Goal: Task Accomplishment & Management: Manage account settings

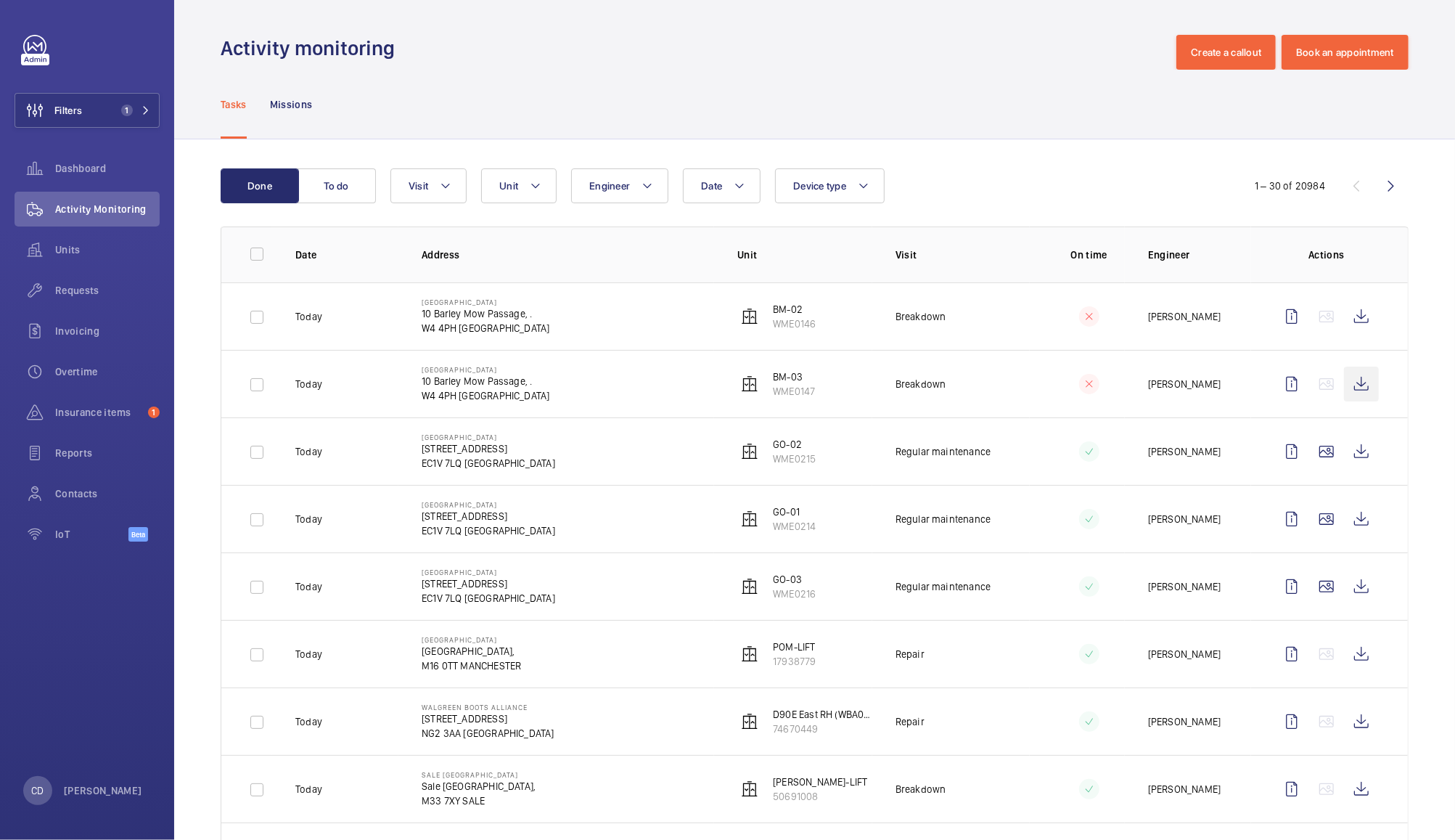
click at [1347, 384] on wm-front-icon-button at bounding box center [1361, 384] width 35 height 35
click at [1344, 311] on wm-front-icon-button at bounding box center [1361, 317] width 35 height 35
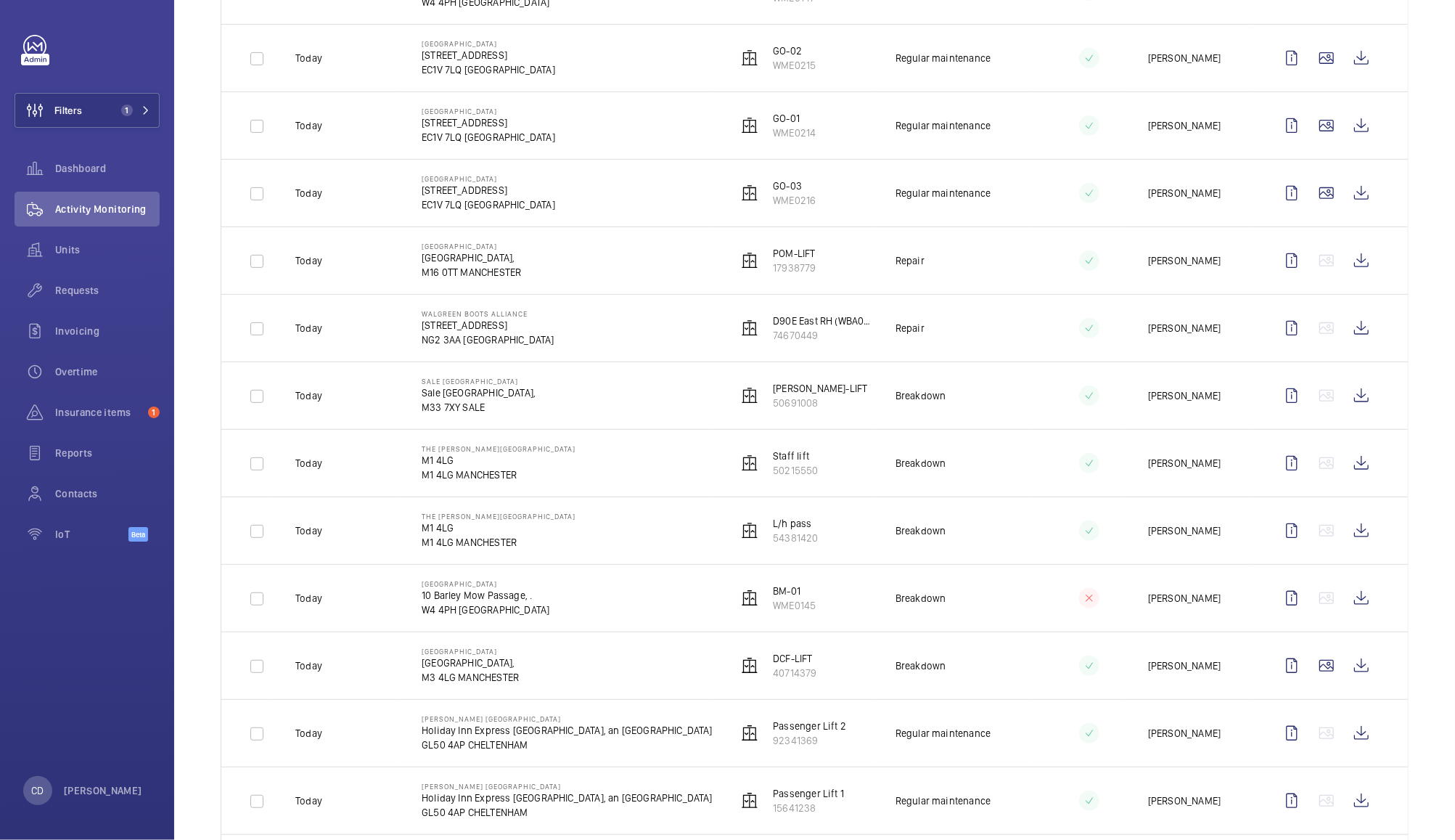
scroll to position [395, 0]
click at [1351, 595] on wm-front-icon-button at bounding box center [1361, 596] width 35 height 35
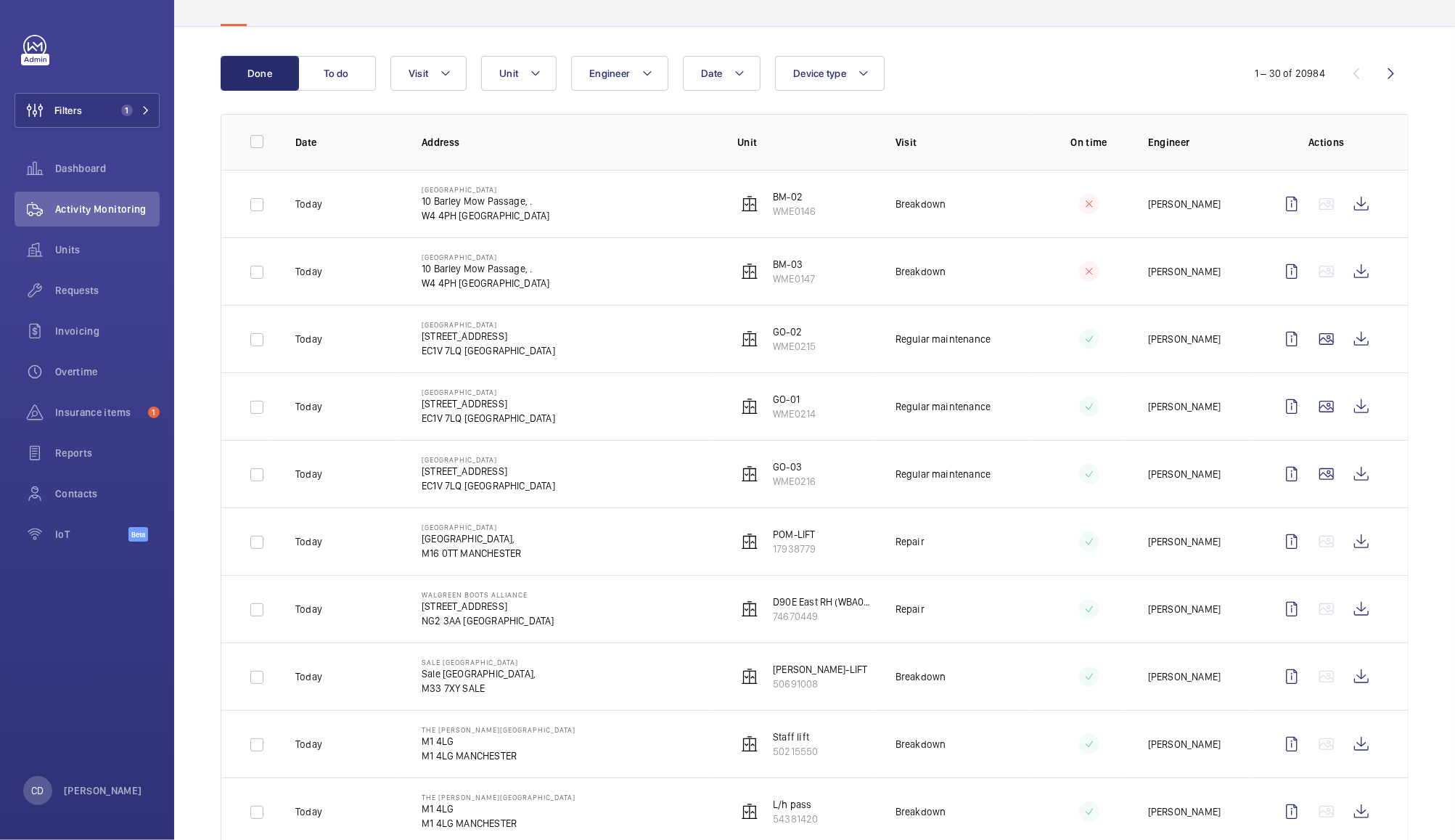
scroll to position [116, 0]
click at [1352, 195] on wm-front-icon-button at bounding box center [1361, 201] width 35 height 35
click at [1348, 266] on wm-front-icon-button at bounding box center [1361, 268] width 35 height 35
click at [1352, 610] on wm-front-icon-button at bounding box center [1361, 605] width 35 height 35
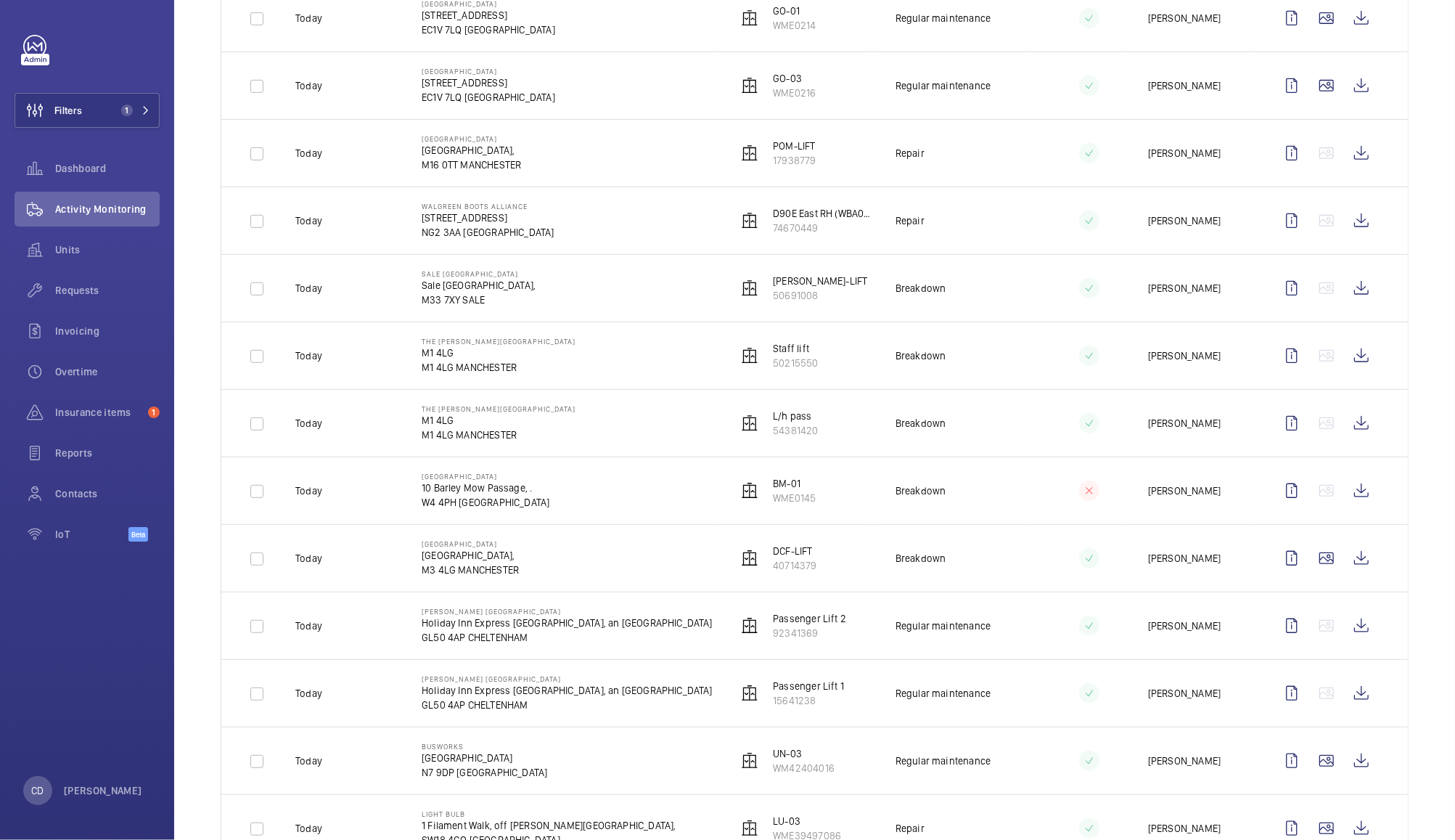
scroll to position [504, 0]
click at [52, 253] on wm-front-icon-button at bounding box center [35, 249] width 41 height 35
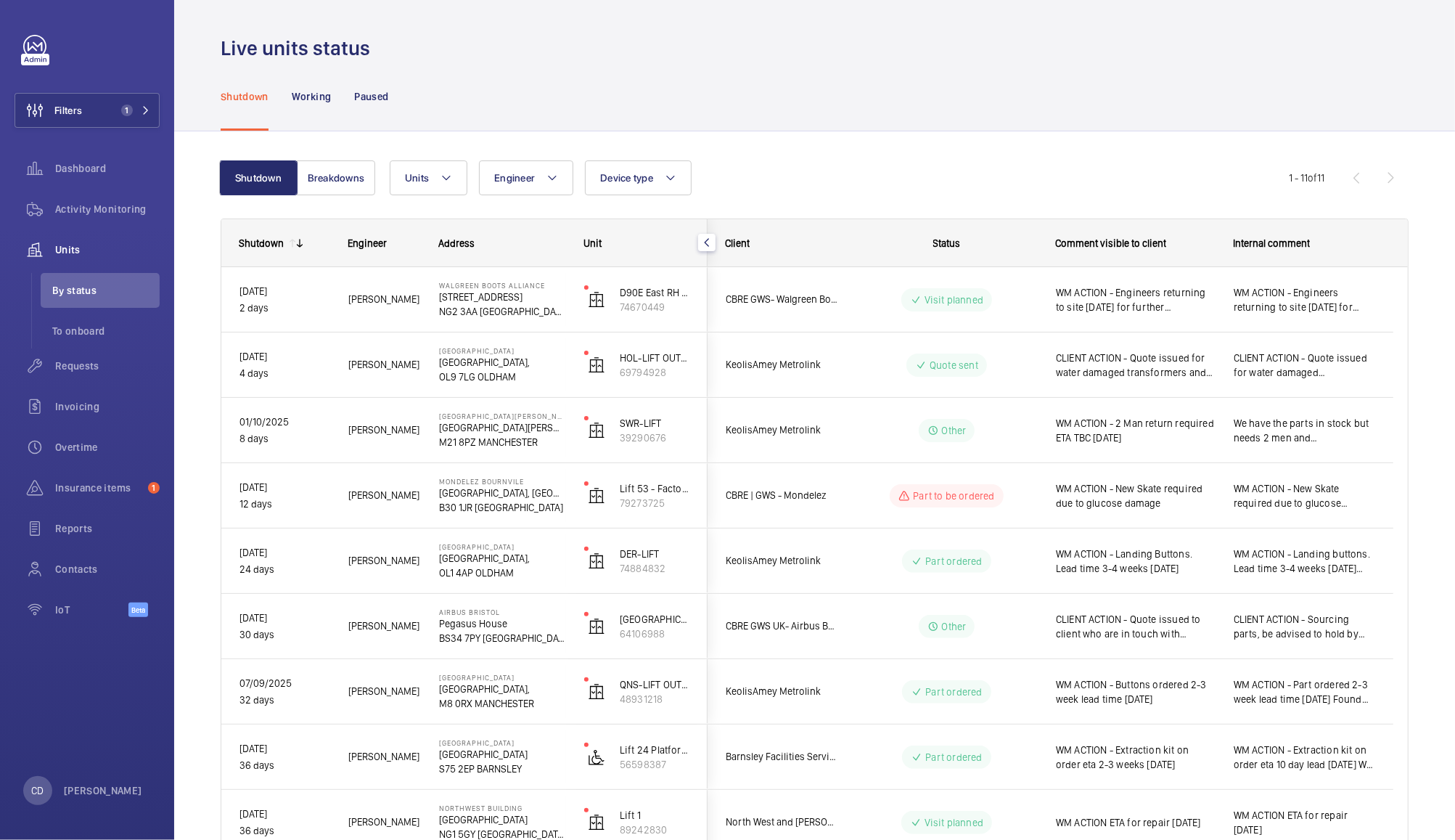
click at [1264, 304] on span "WM ACTION - Engineers returning to site [DATE] for further investigation" at bounding box center [1304, 300] width 141 height 29
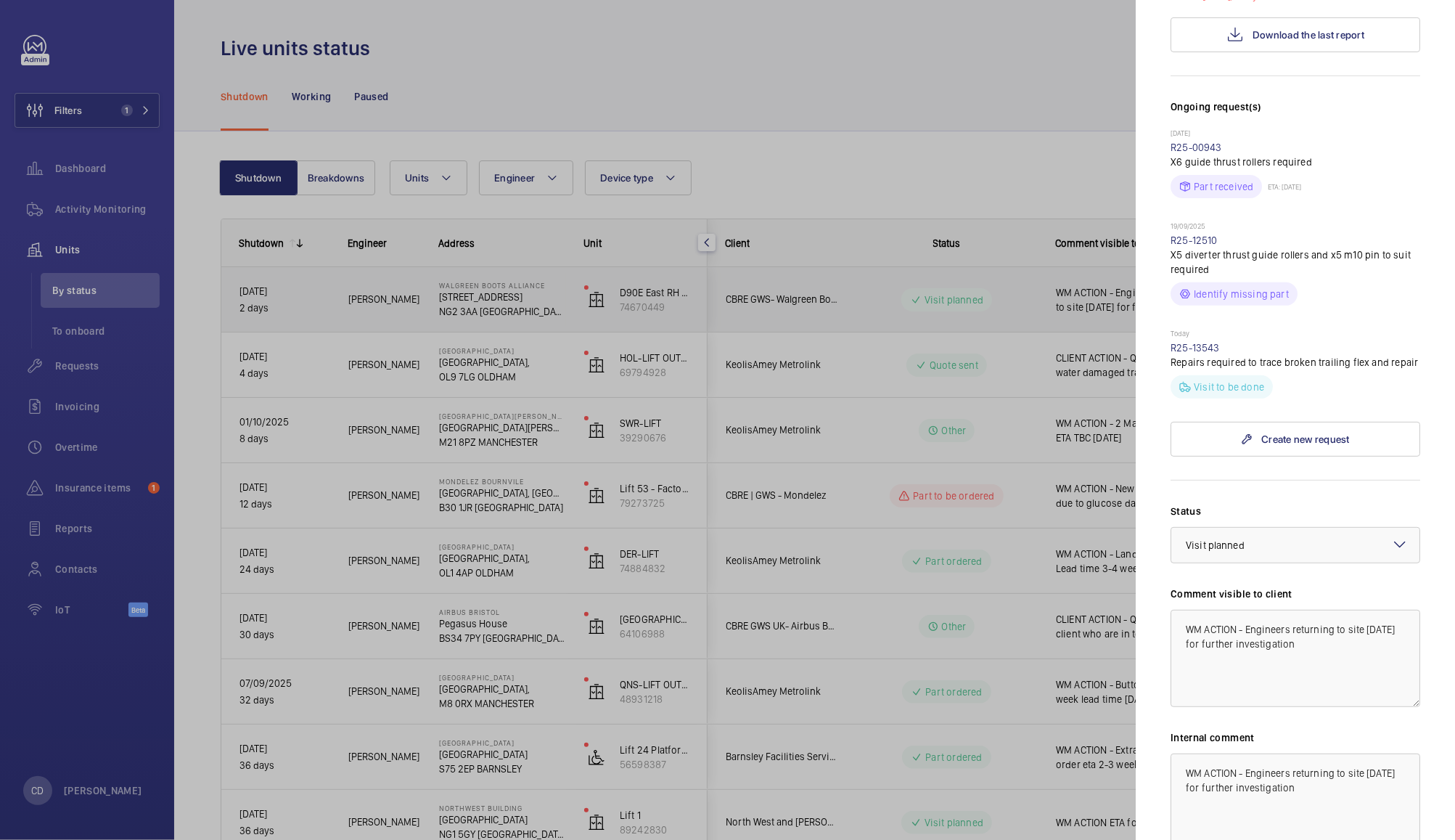
scroll to position [346, 0]
click at [1270, 627] on textarea "WM ACTION - Engineers returning to site [DATE] for further investigation" at bounding box center [1295, 658] width 249 height 97
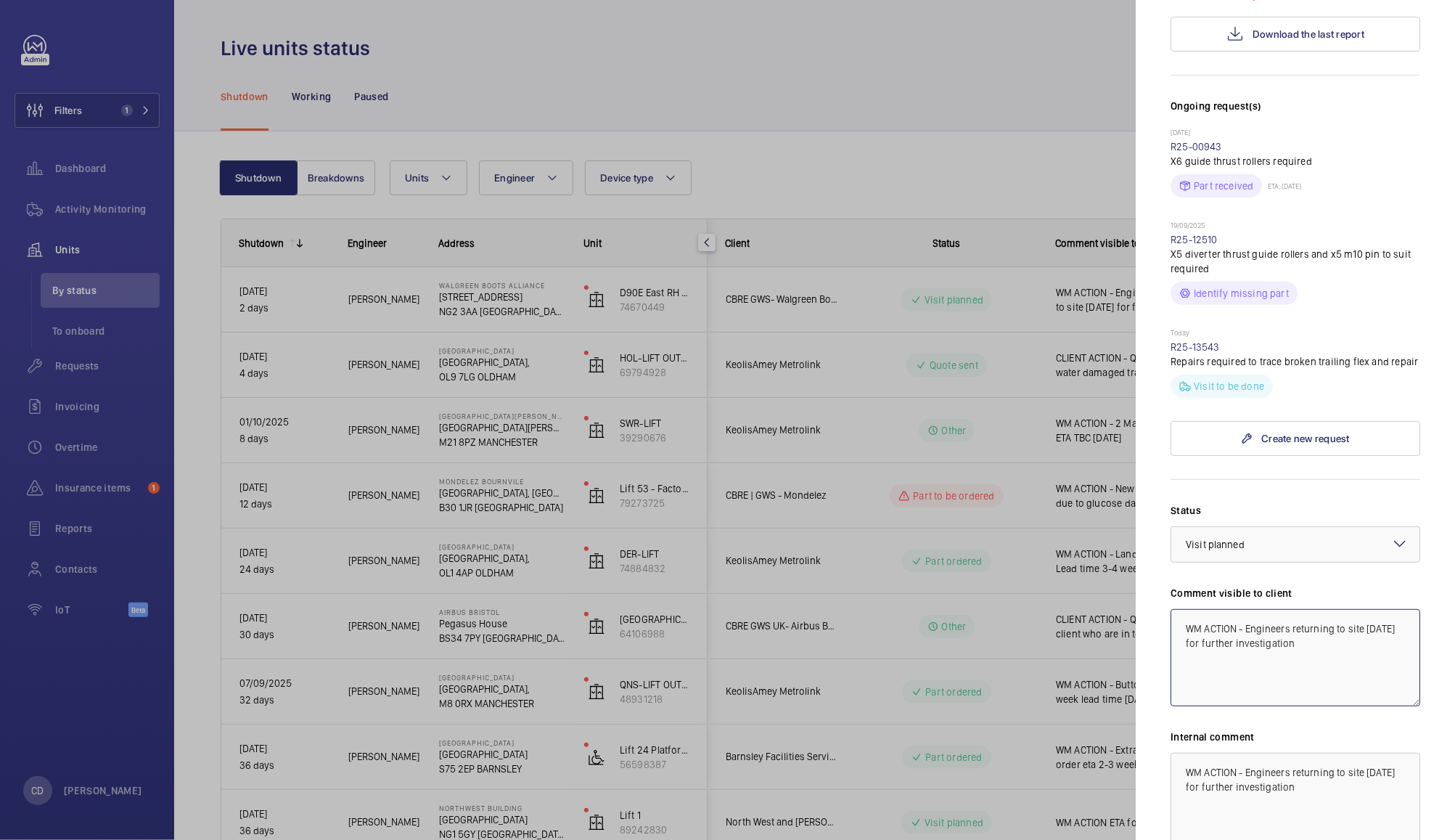
click at [1272, 631] on textarea "WM ACTION - Engineers returning to site [DATE] for further investigation" at bounding box center [1295, 658] width 249 height 97
type textarea "WM ACTION - Trailing Flex damaged, further repair team visit required"
paste textarea "Trailing Flex damaged, further repair team visit required"
type textarea "WM ACTION - Trailing Flex damaged, further repair team visit required"
click at [1343, 647] on textarea "WM ACTION - Trailing Flex damaged, further repair team visit required" at bounding box center [1295, 658] width 249 height 97
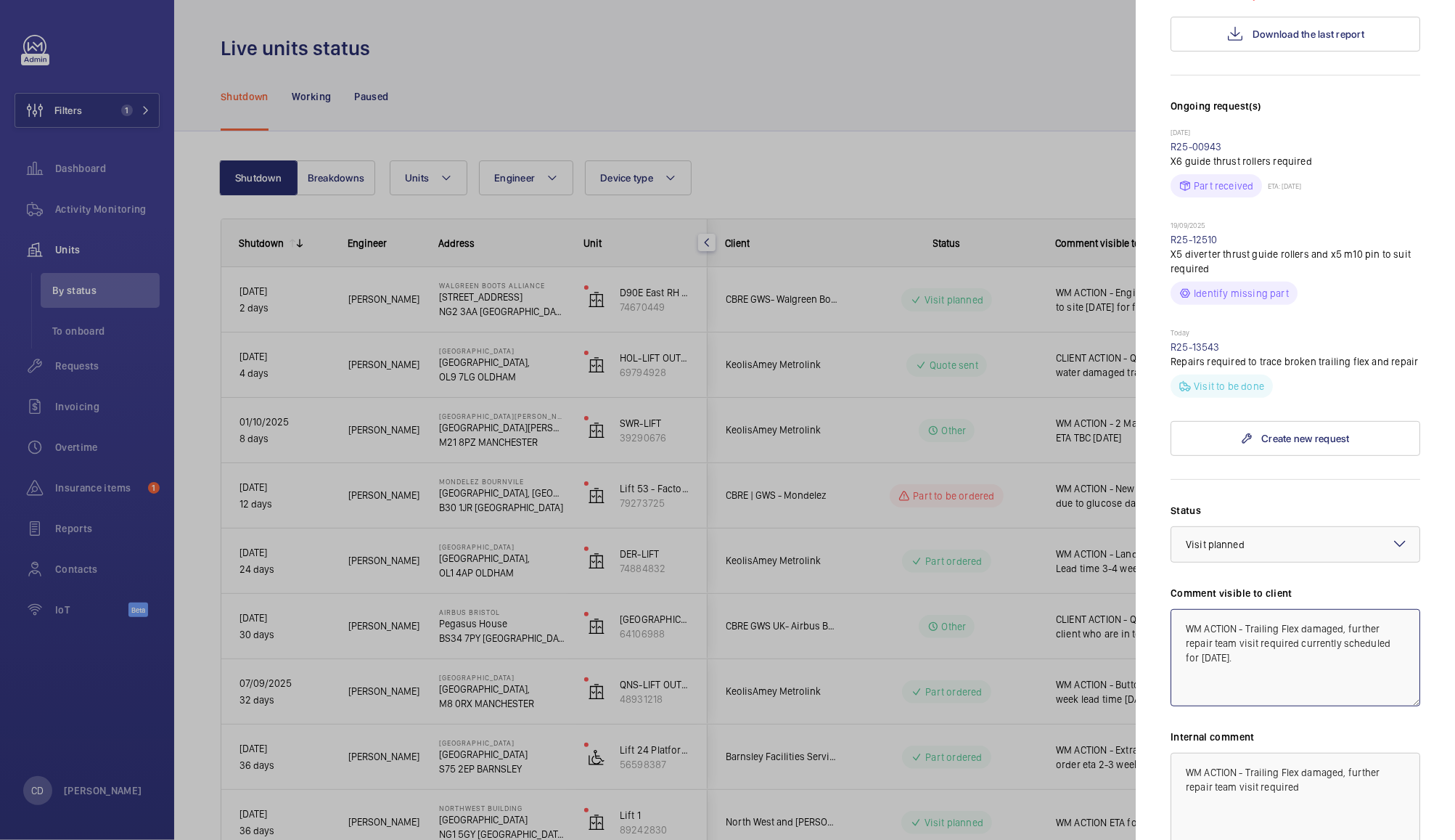
type textarea "WM ACTION - Trailing Flex damaged, further repair team visit required currently…"
paste textarea "currently scheduled for [DATE]."
type textarea "WM ACTION - Trailing Flex damaged, further repair team visit required currently…"
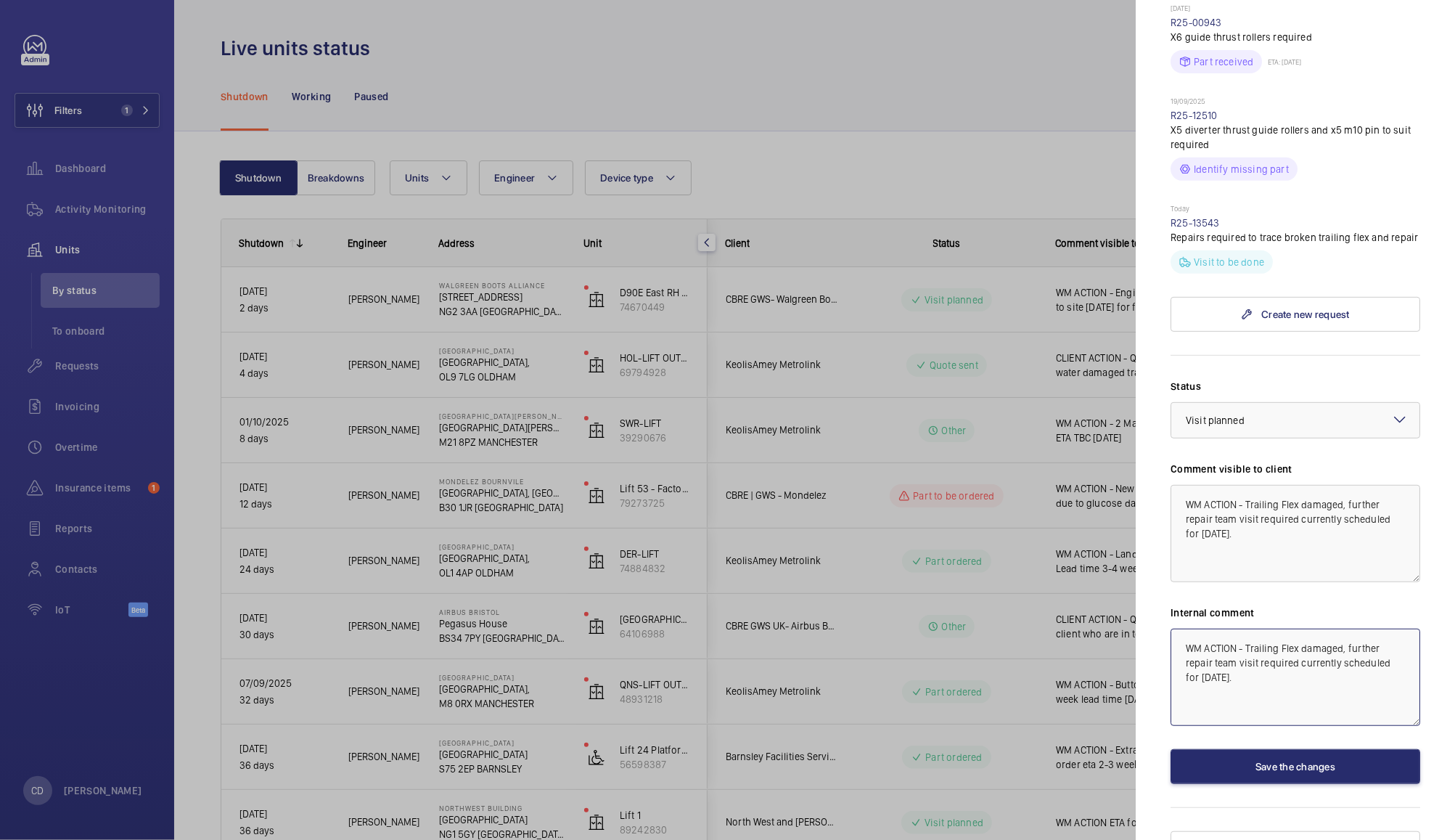
scroll to position [501, 0]
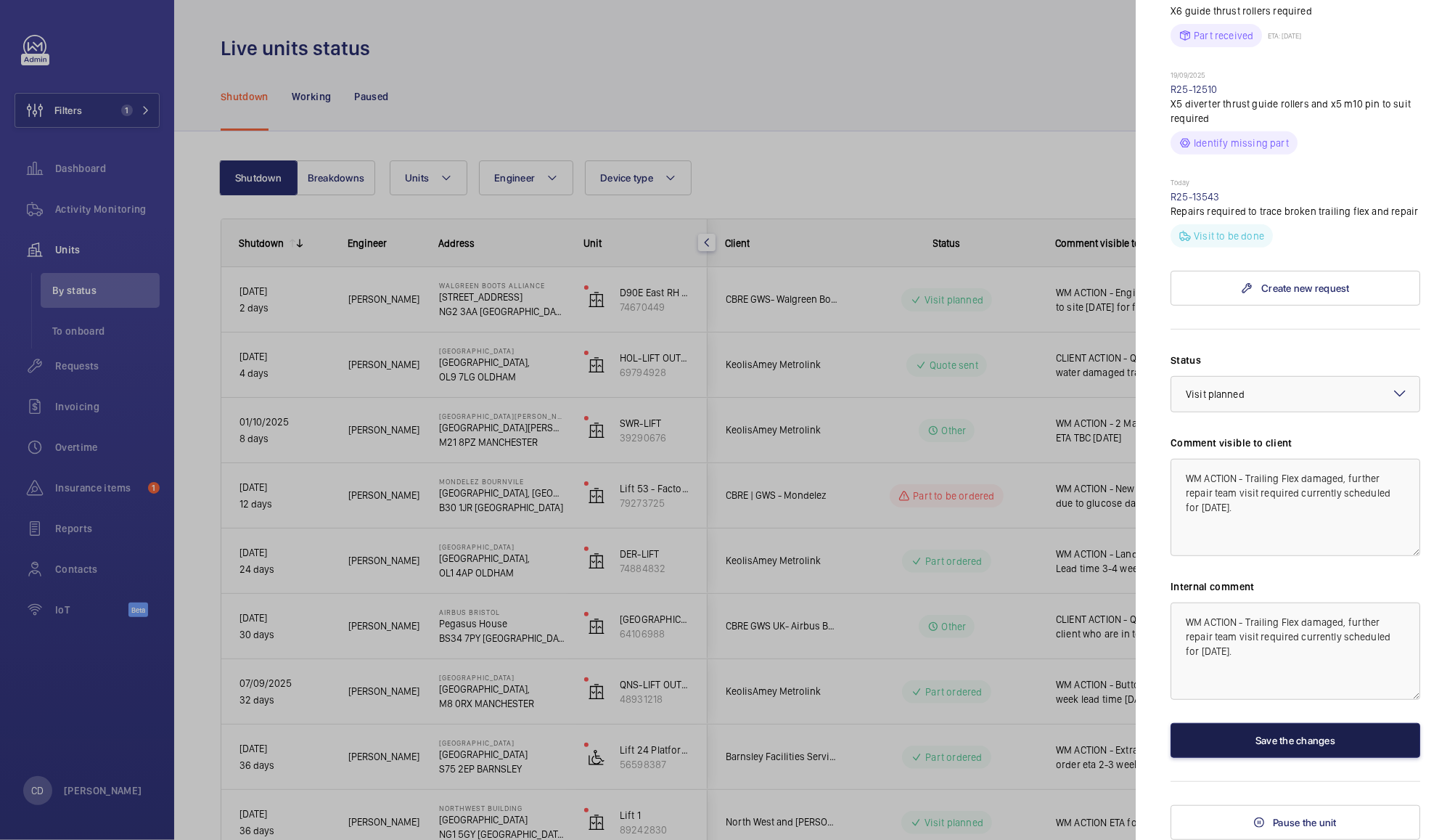
click at [1321, 741] on button "Save the changes" at bounding box center [1295, 741] width 249 height 35
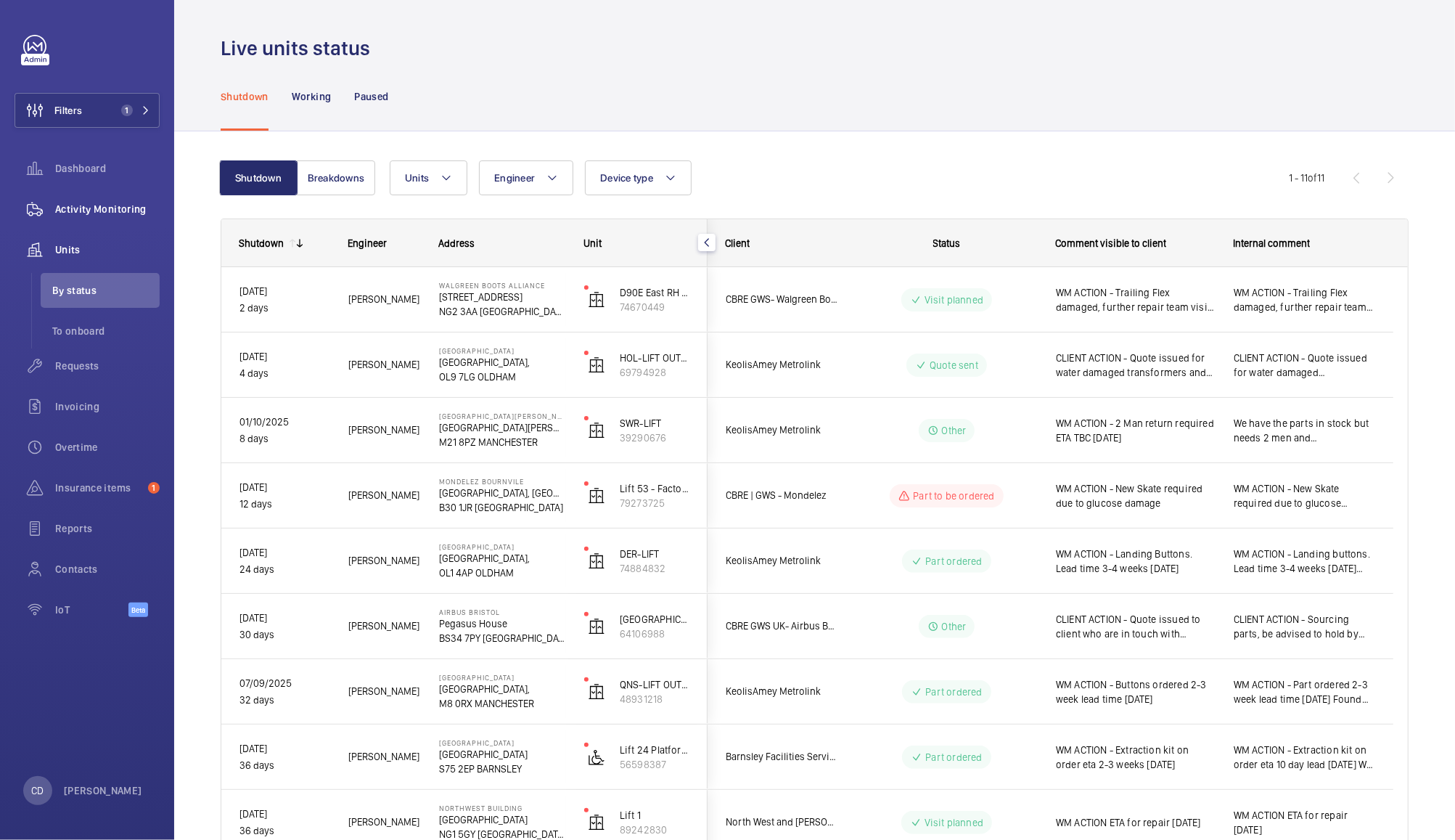
click at [87, 210] on span "Activity Monitoring" at bounding box center [107, 209] width 104 height 15
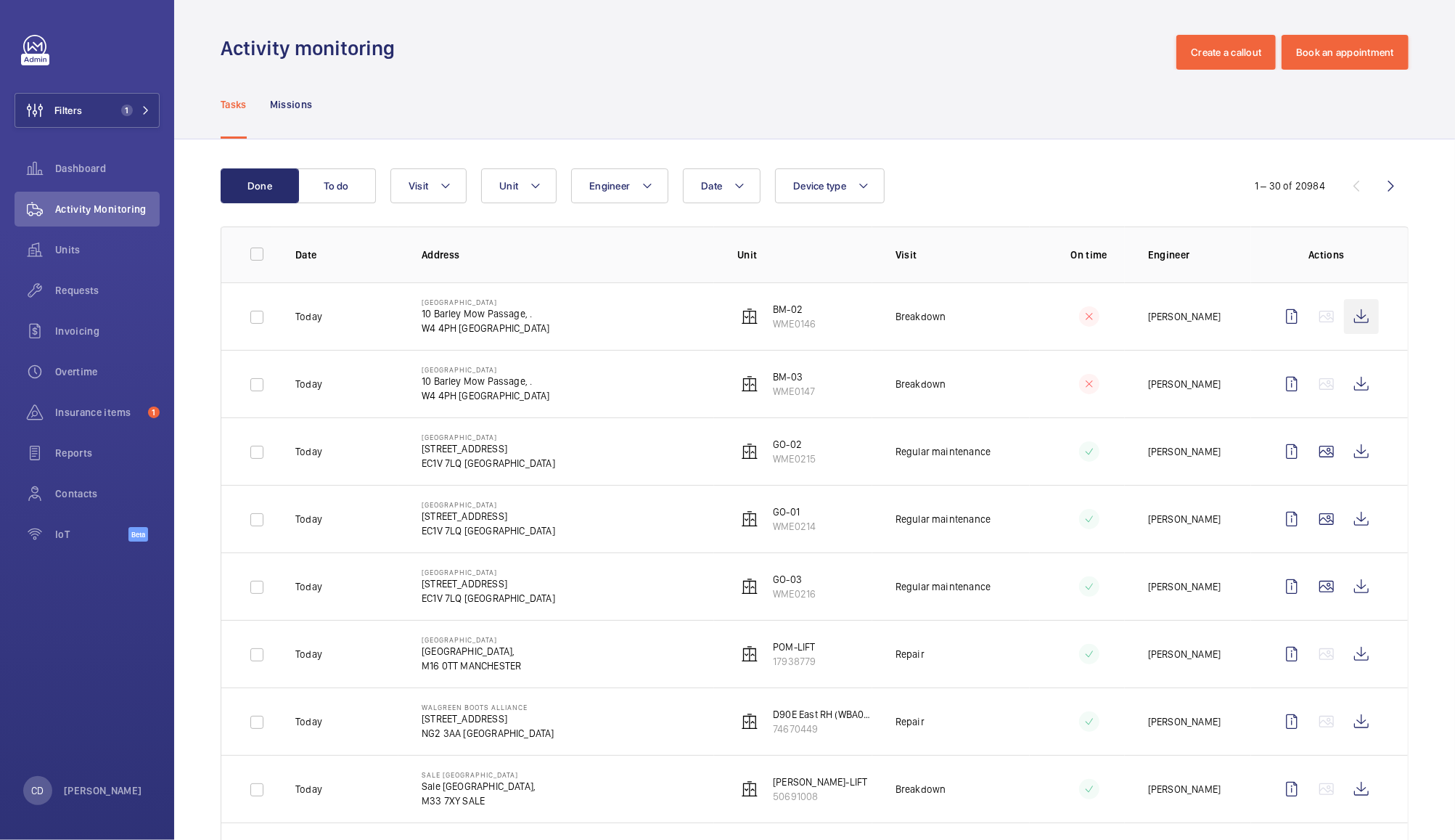
click at [1346, 317] on wm-front-icon-button at bounding box center [1361, 317] width 35 height 35
click at [1355, 399] on wm-front-icon-button at bounding box center [1361, 384] width 35 height 35
click at [98, 168] on span "Dashboard" at bounding box center [107, 168] width 104 height 15
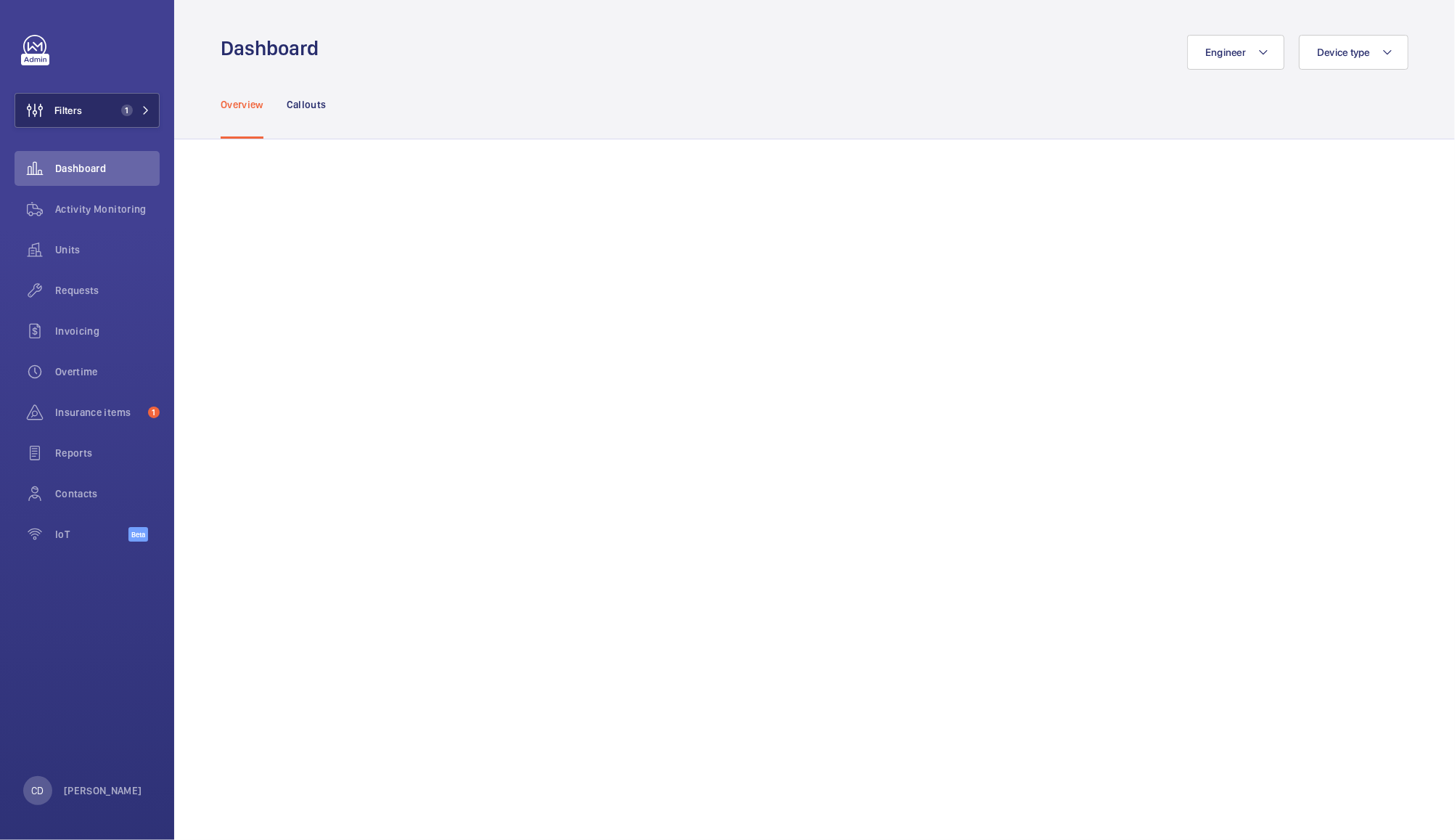
click at [96, 110] on button "Filters 1" at bounding box center [87, 110] width 145 height 35
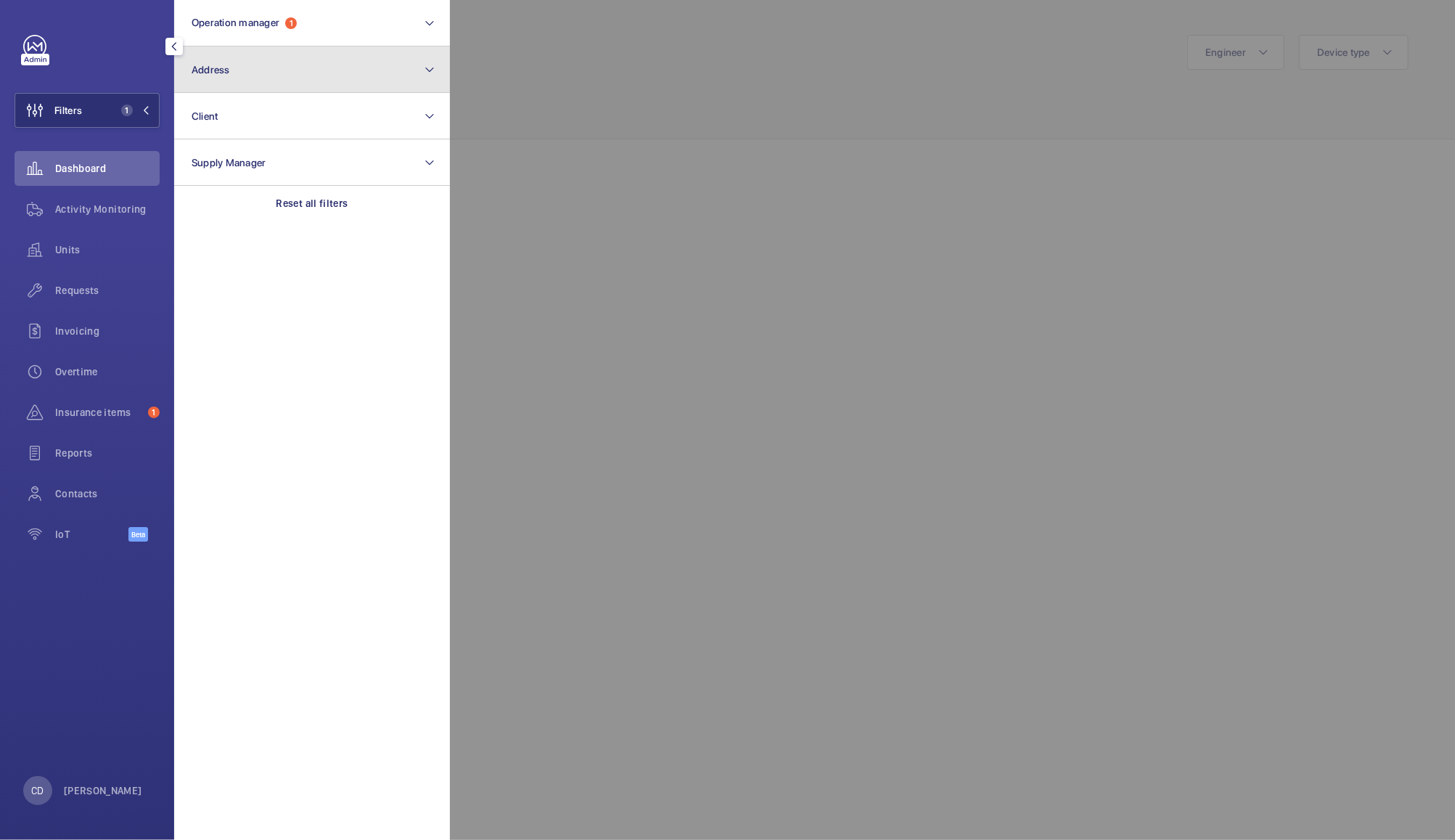
click at [320, 69] on button "Address" at bounding box center [312, 70] width 276 height 47
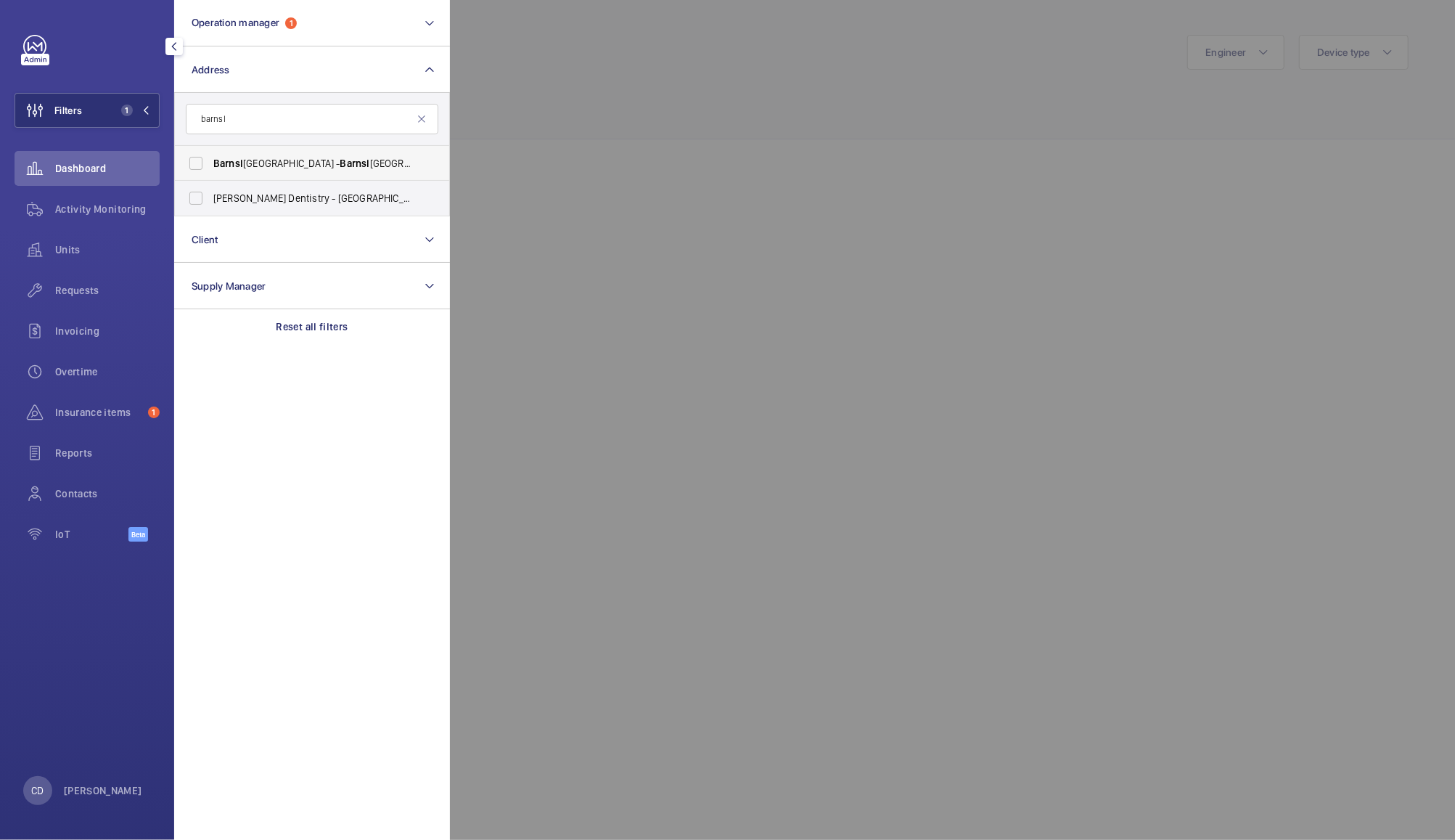
type input "barnsl"
click at [340, 168] on span "Barnsl" at bounding box center [355, 164] width 30 height 12
click at [211, 168] on input "[GEOGRAPHIC_DATA] - [GEOGRAPHIC_DATA], [GEOGRAPHIC_DATA]" at bounding box center [196, 164] width 29 height 29
checkbox input "true"
click at [601, 60] on div at bounding box center [1177, 420] width 1455 height 840
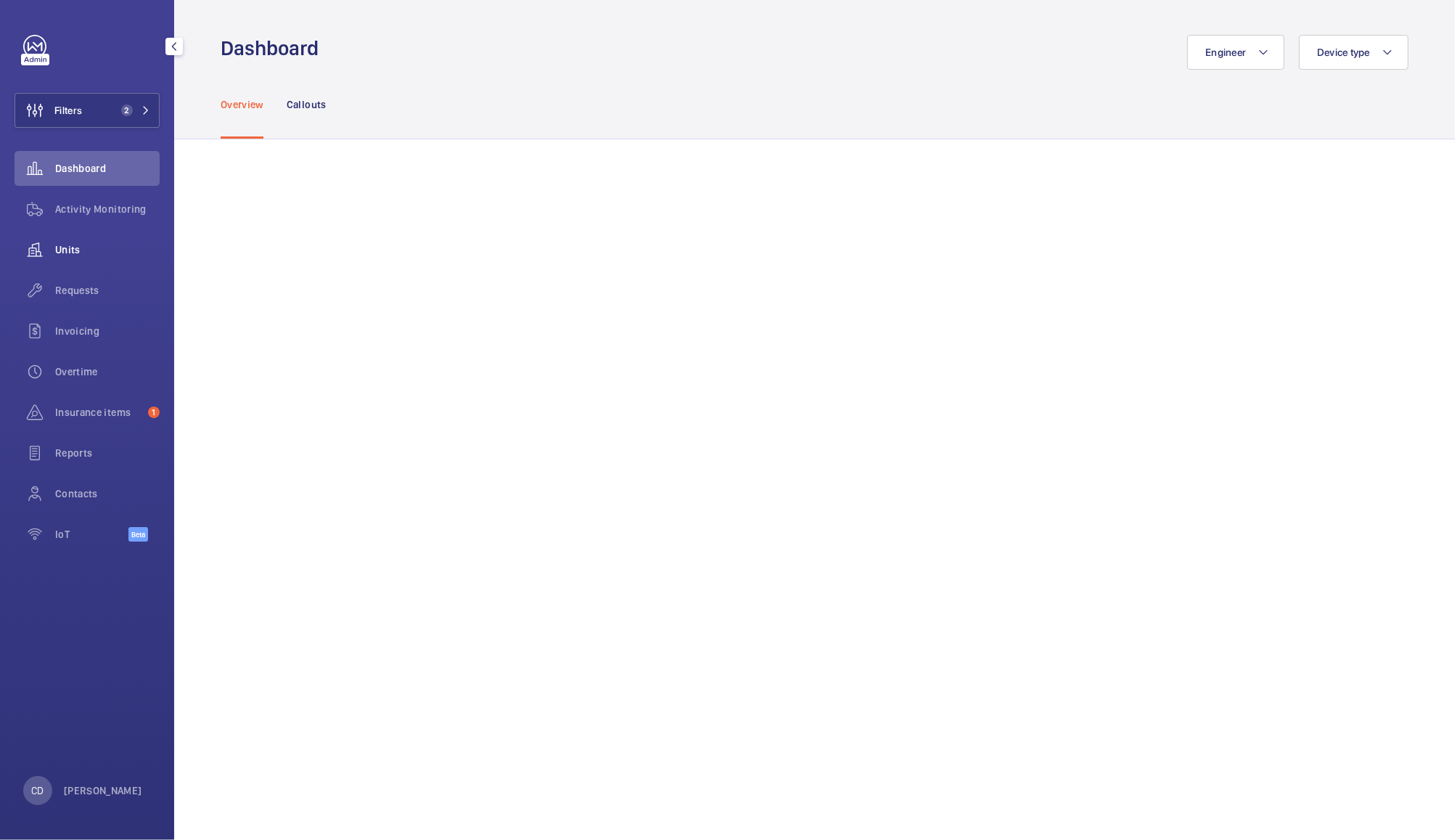
click at [80, 239] on div "Units" at bounding box center [87, 249] width 145 height 35
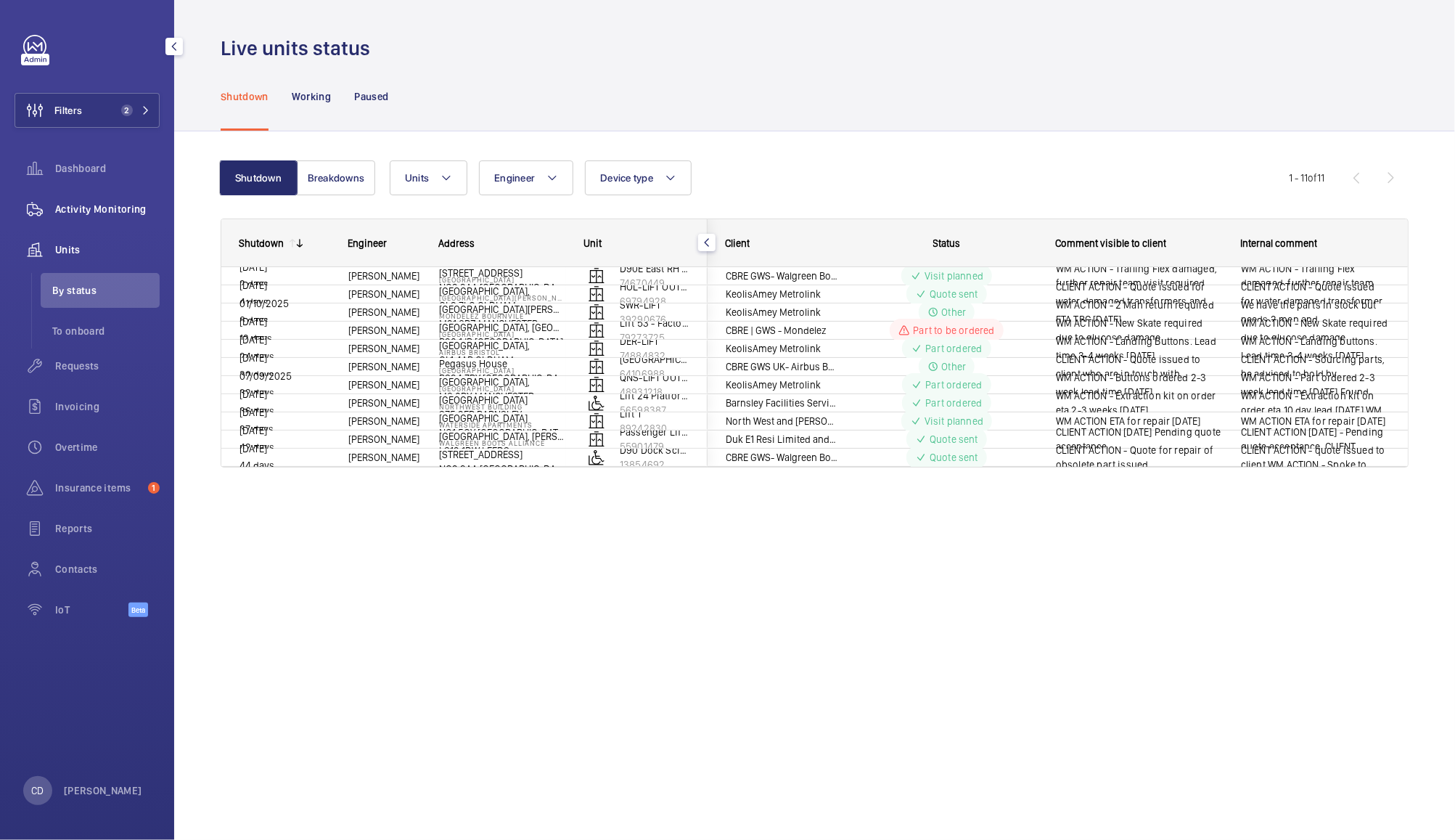
click at [110, 220] on div "Activity Monitoring" at bounding box center [87, 210] width 145 height 35
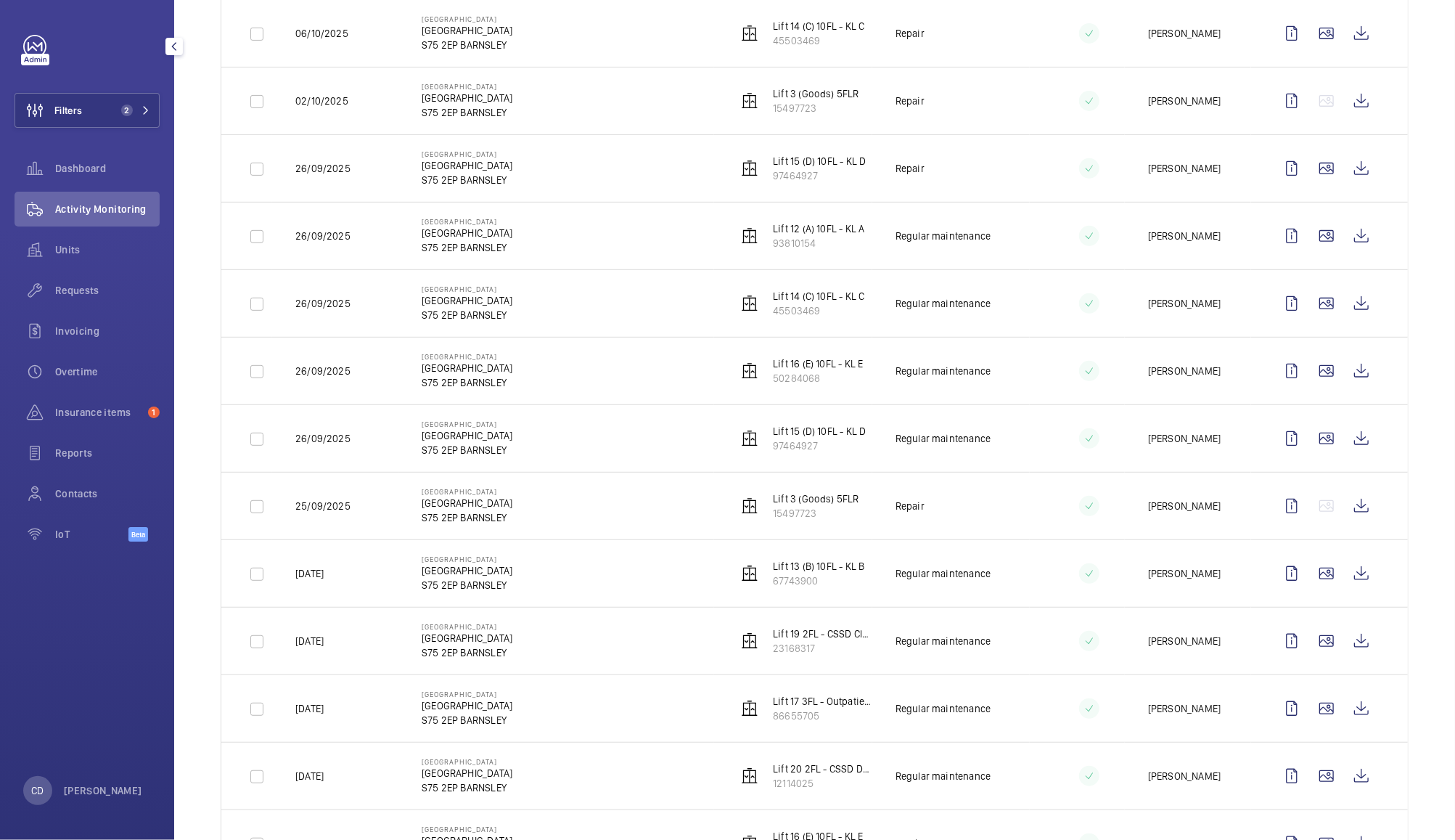
scroll to position [417, 0]
click at [1350, 581] on wm-front-icon-button at bounding box center [1361, 574] width 35 height 35
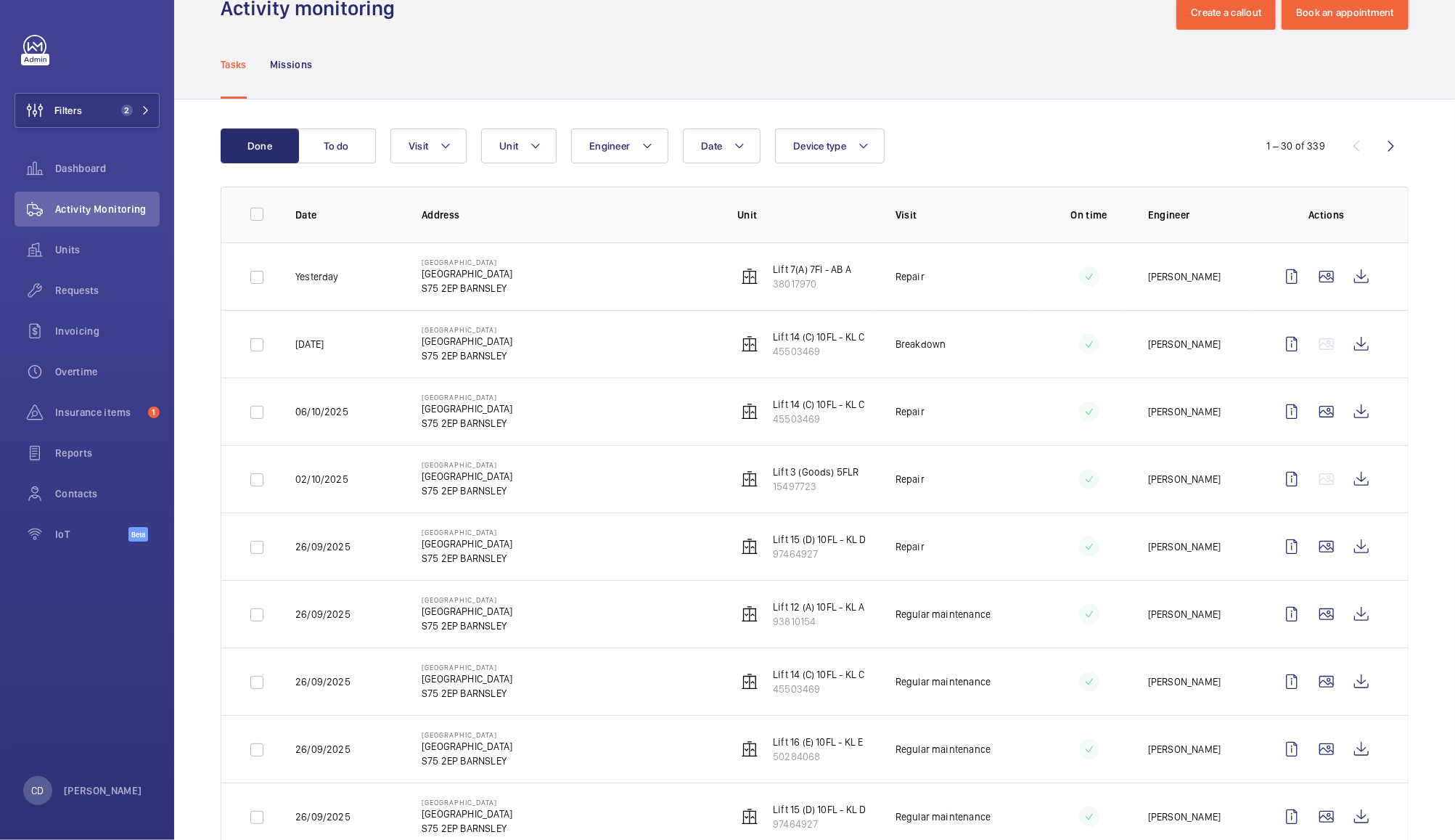
scroll to position [0, 0]
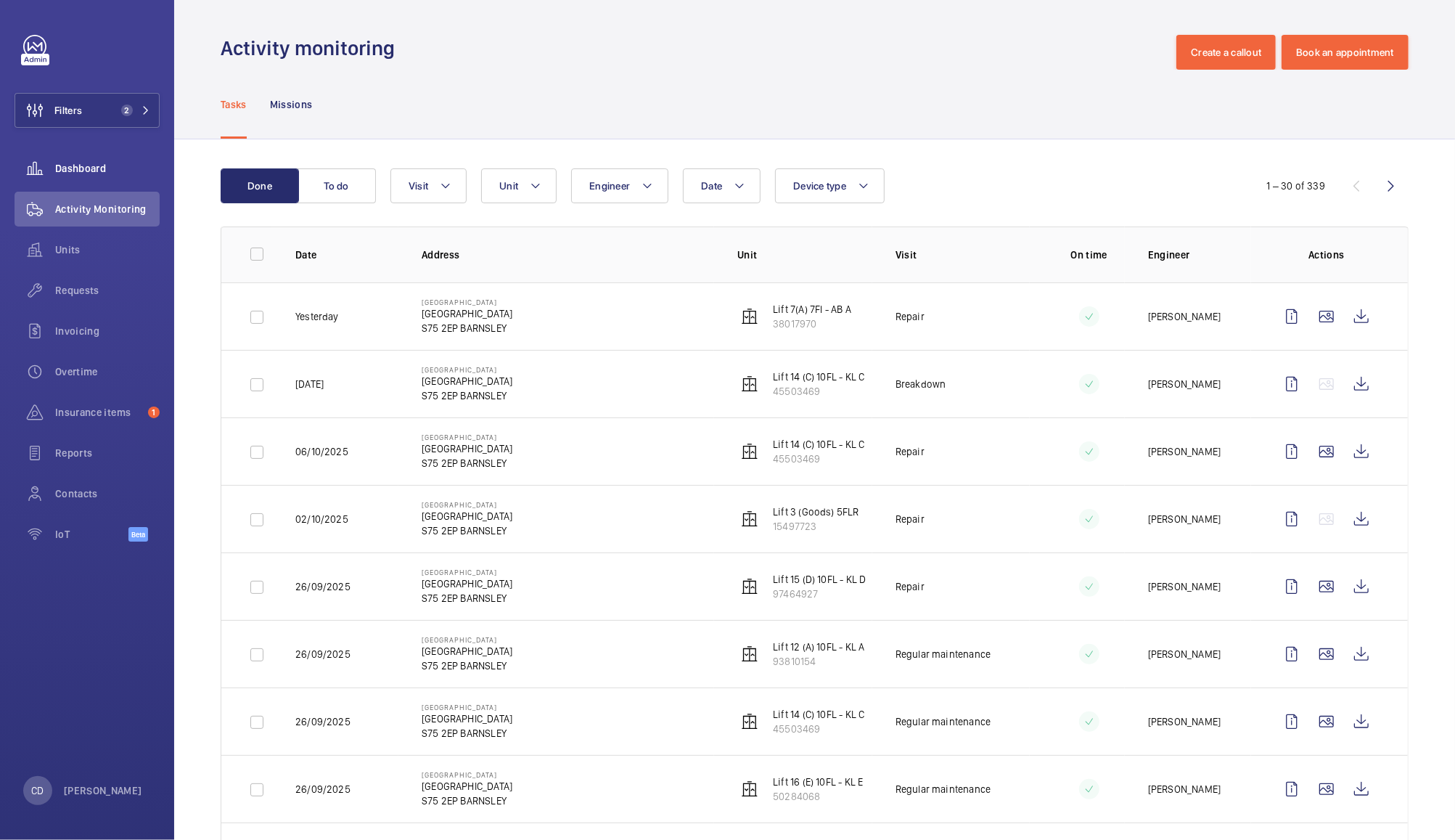
click at [105, 171] on span "Dashboard" at bounding box center [107, 168] width 104 height 15
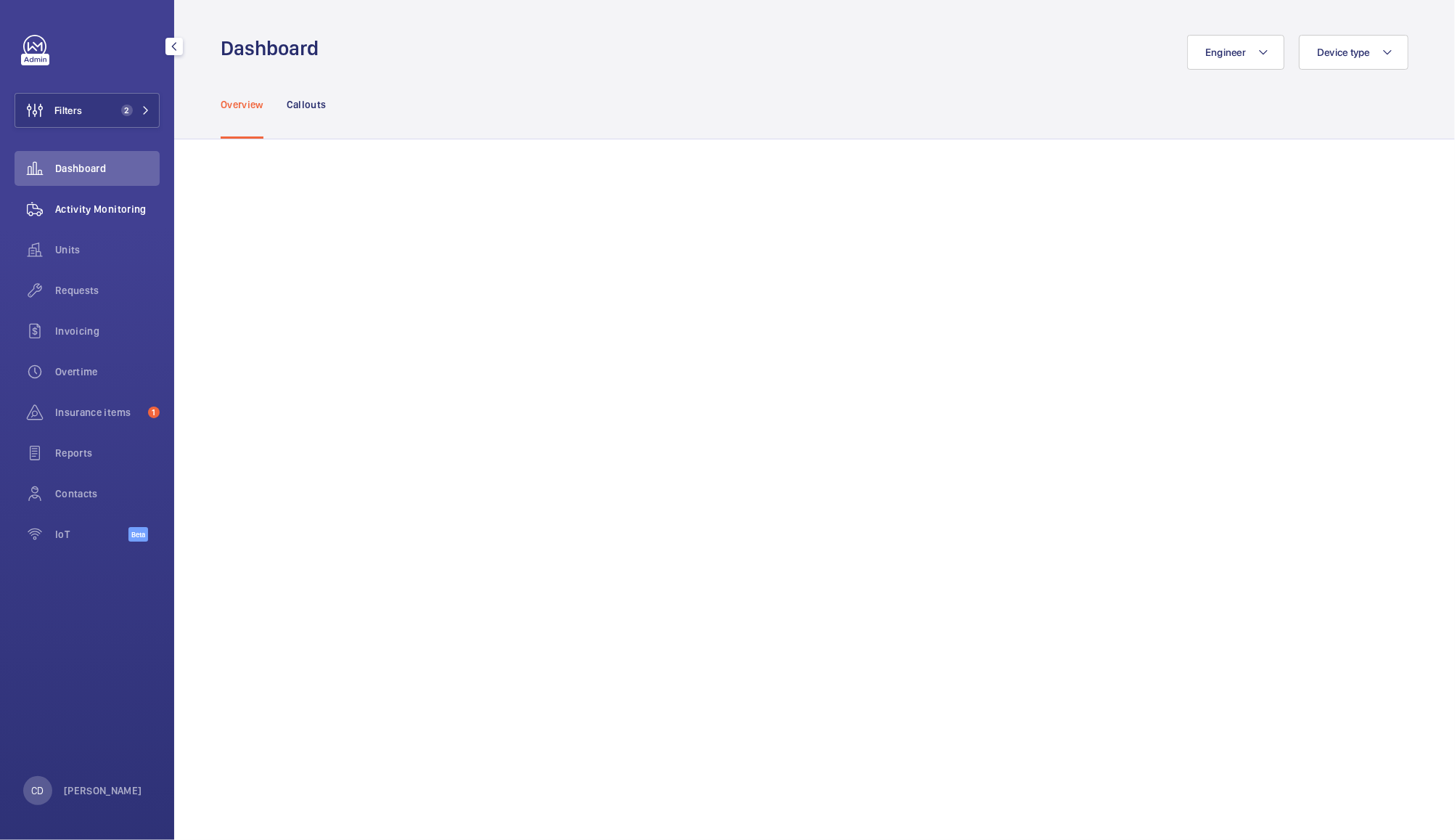
click at [105, 207] on span "Activity Monitoring" at bounding box center [107, 209] width 104 height 15
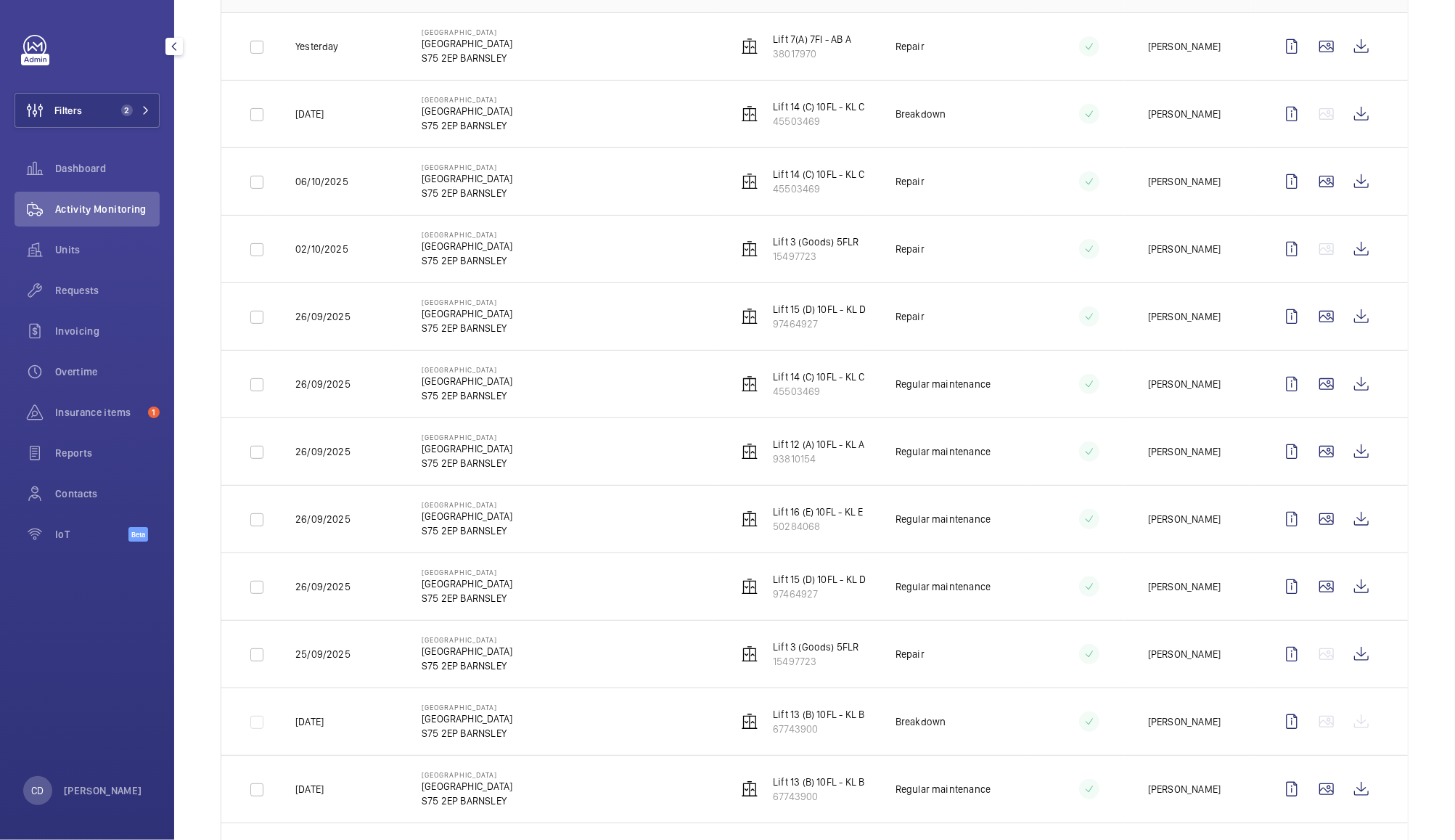
scroll to position [269, 0]
click at [1357, 728] on div at bounding box center [1326, 722] width 104 height 35
click at [1281, 727] on wm-front-icon-button at bounding box center [1292, 722] width 35 height 35
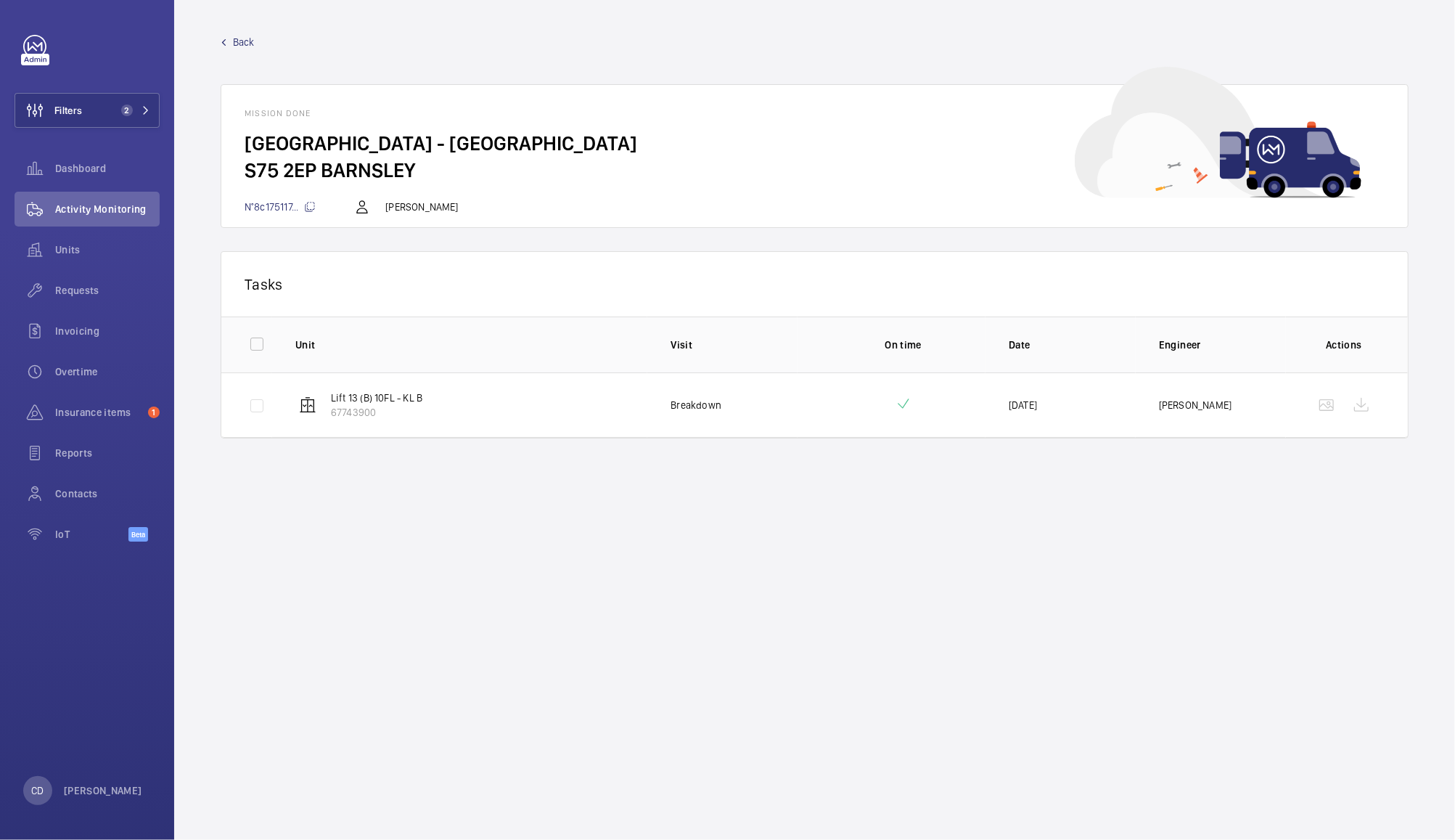
click at [1038, 632] on wm-front-mission-details "Back [GEOGRAPHIC_DATA] - [GEOGRAPHIC_DATA] [GEOGRAPHIC_DATA] BARNSLEY N°8c17511…" at bounding box center [815, 420] width 1281 height 840
click at [107, 53] on div at bounding box center [92, 47] width 136 height 23
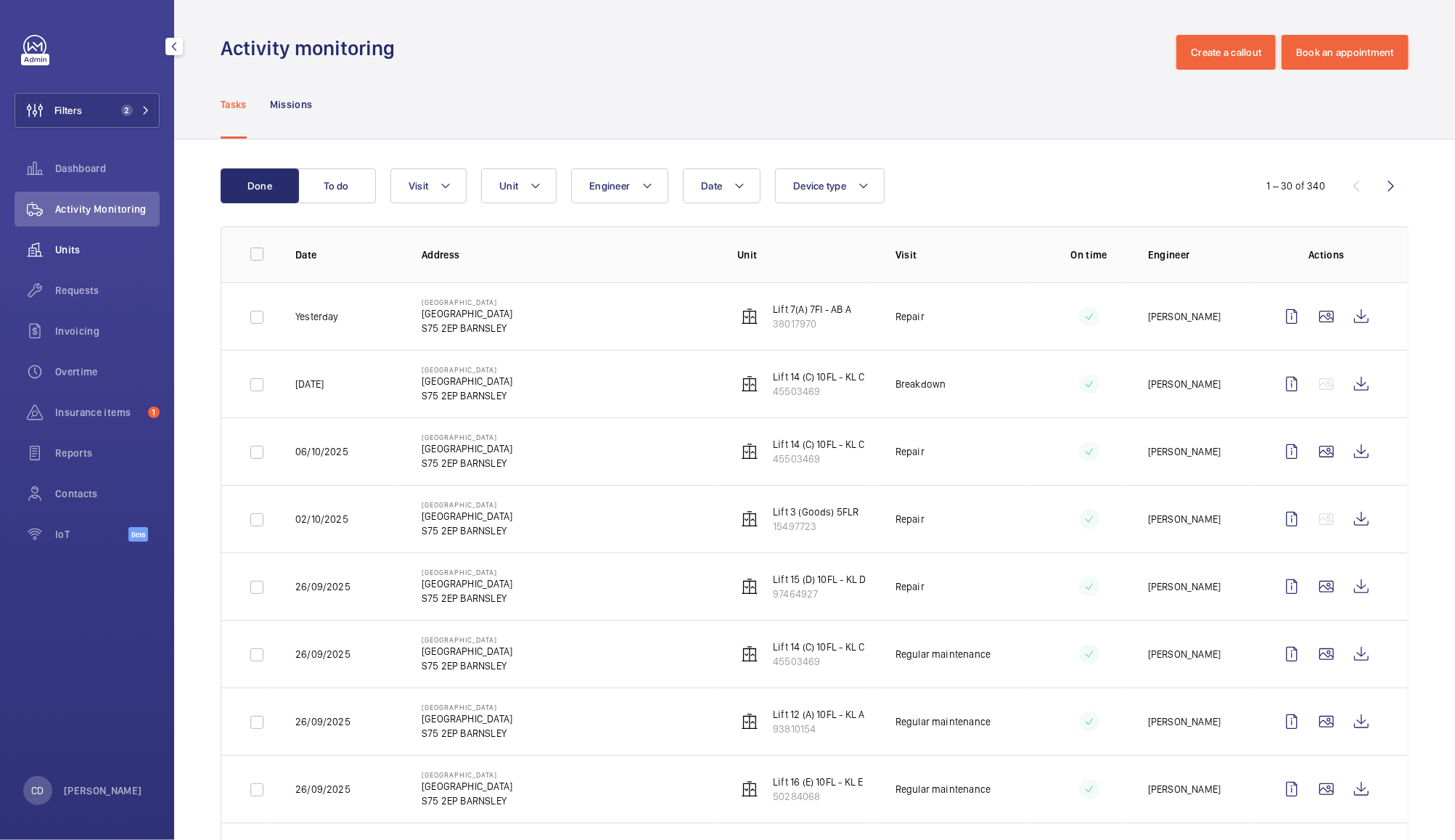
click at [68, 249] on span "Units" at bounding box center [107, 249] width 104 height 15
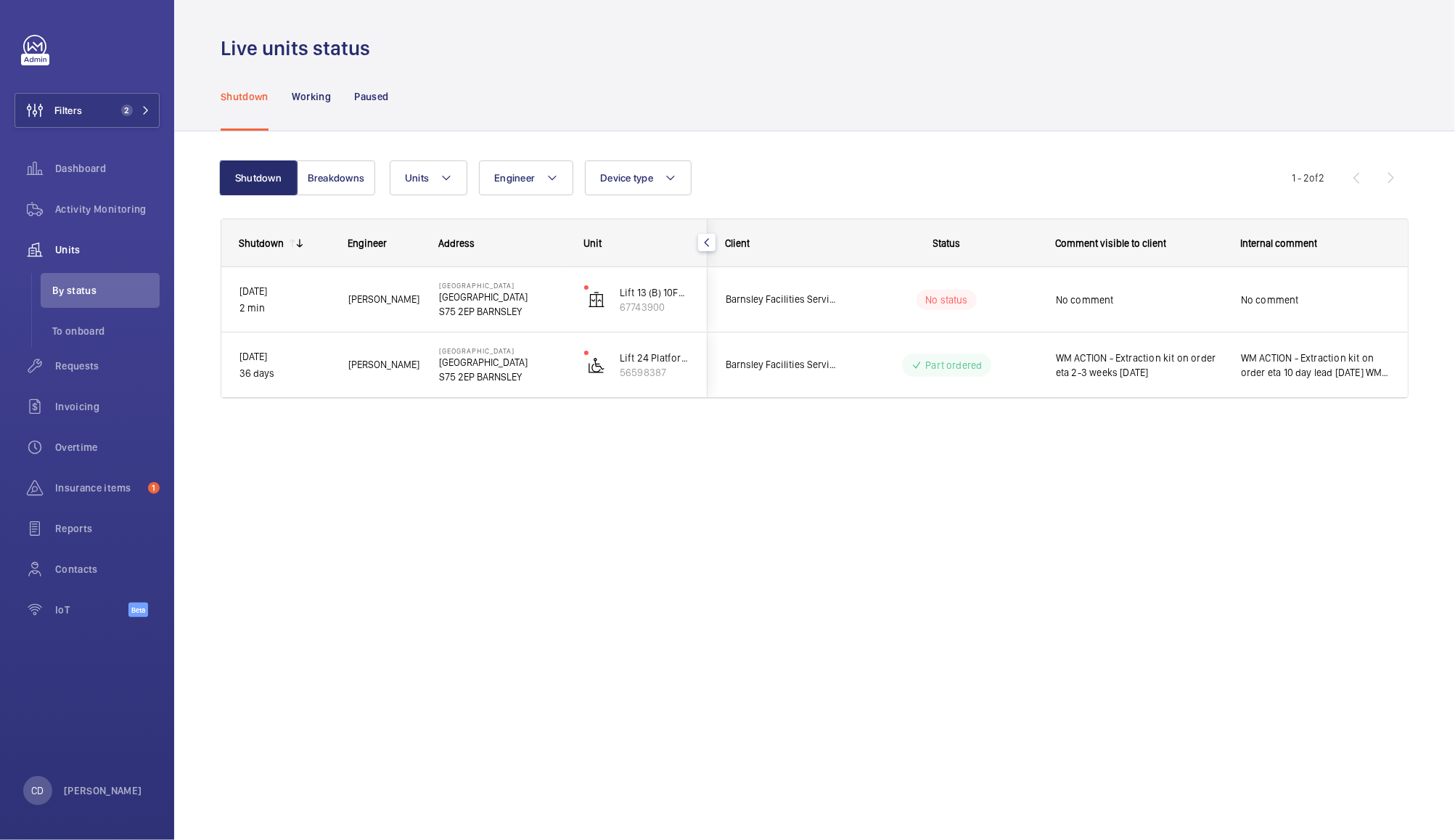
click at [1142, 297] on span "No comment" at bounding box center [1139, 299] width 167 height 15
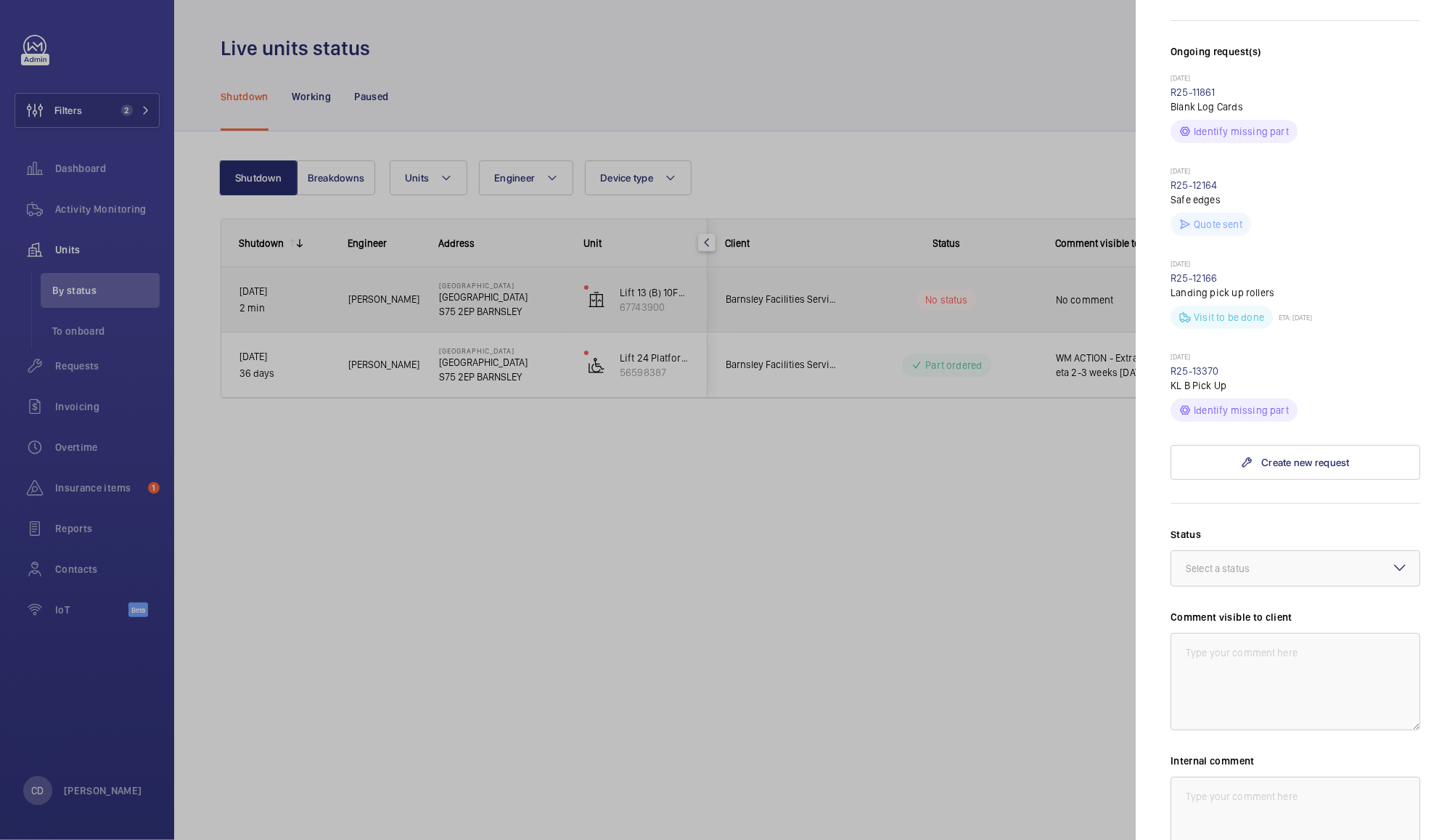
scroll to position [396, 0]
click at [1269, 578] on div at bounding box center [1295, 564] width 249 height 35
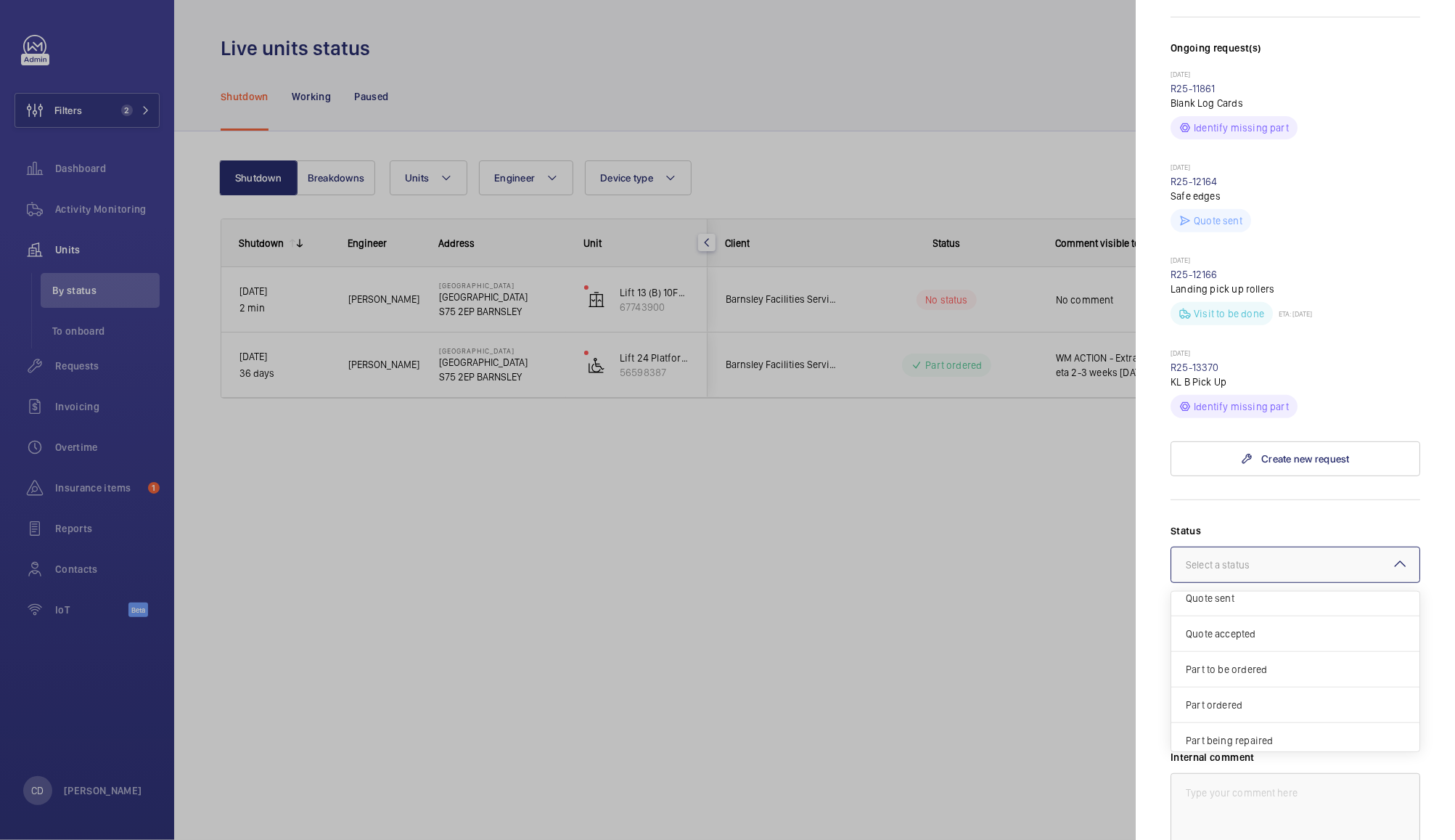
scroll to position [0, 0]
click at [1030, 672] on div at bounding box center [727, 420] width 1455 height 840
